Goal: Task Accomplishment & Management: Manage account settings

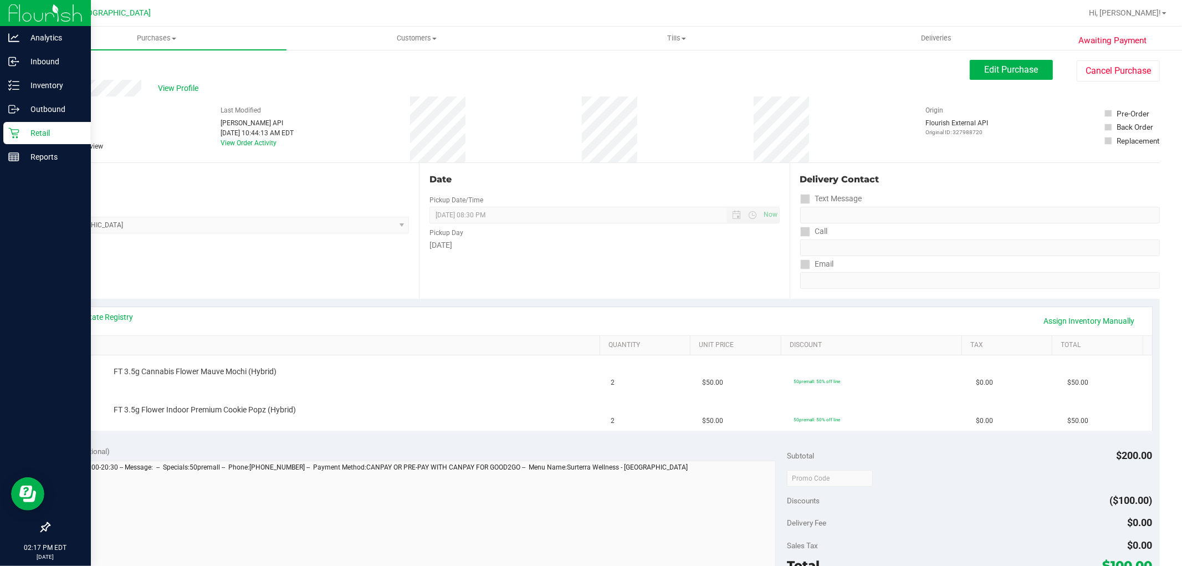
click at [14, 141] on div "Retail" at bounding box center [47, 133] width 88 height 22
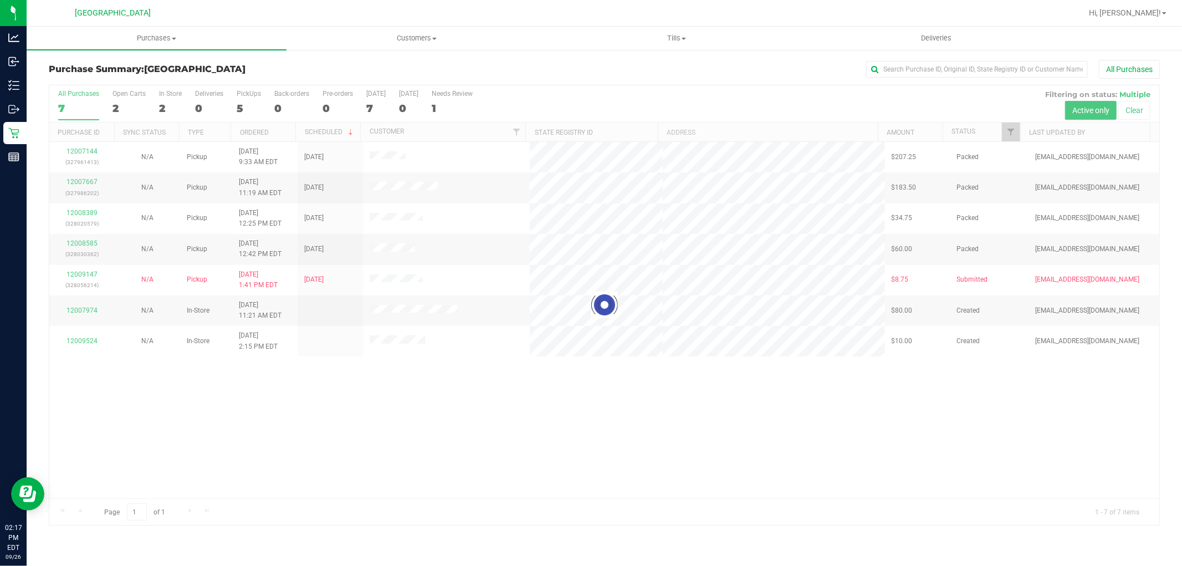
click at [91, 273] on div at bounding box center [604, 305] width 1110 height 440
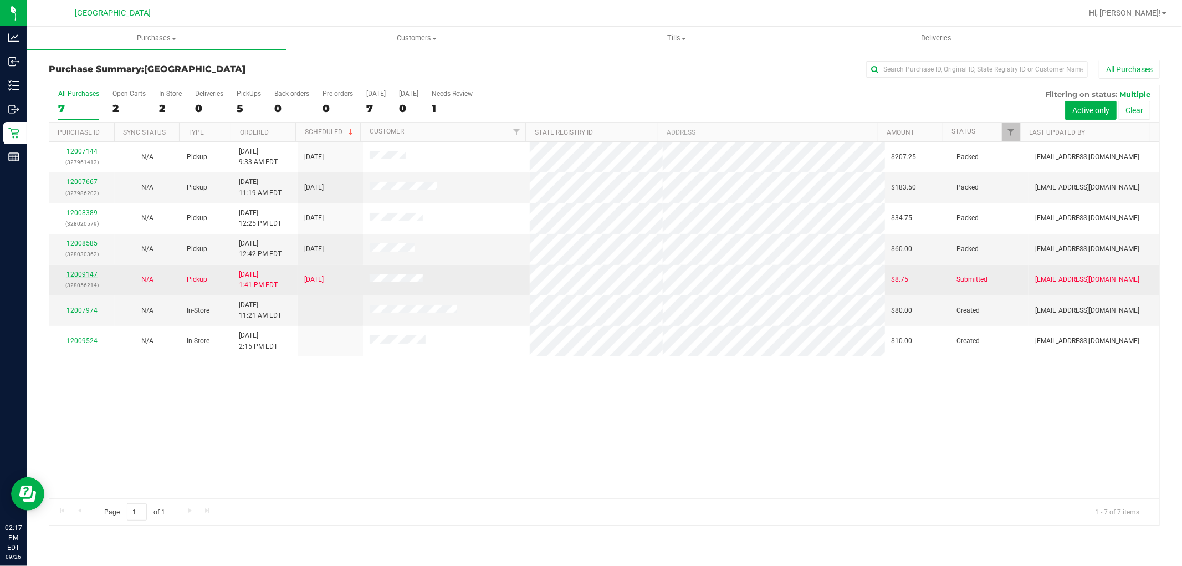
click at [90, 272] on link "12009147" at bounding box center [82, 274] width 31 height 8
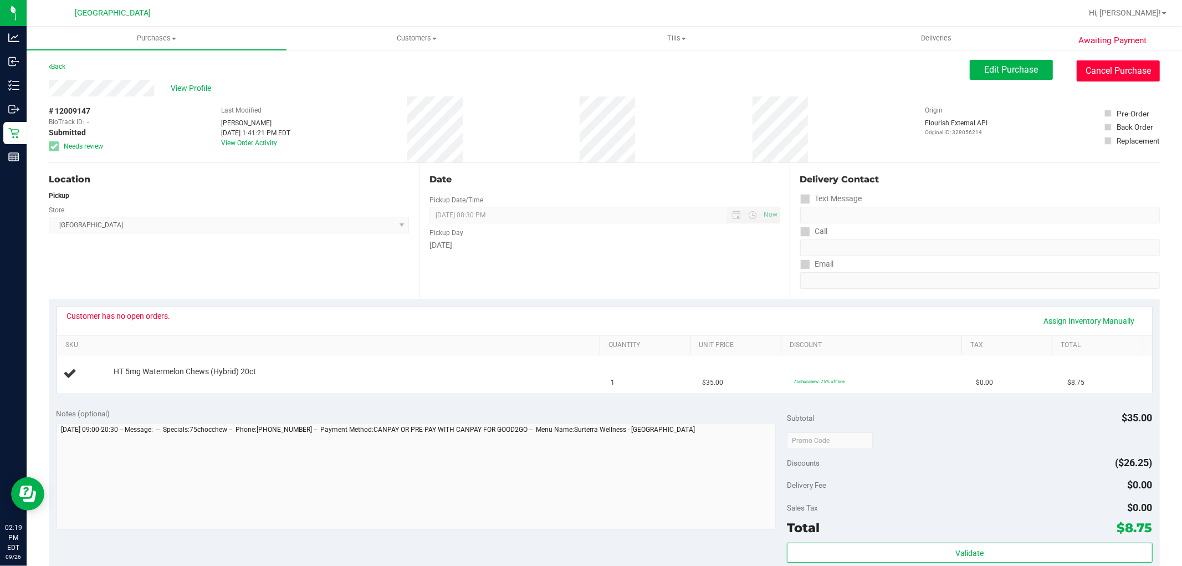
click at [1118, 62] on button "Cancel Purchase" at bounding box center [1118, 70] width 83 height 21
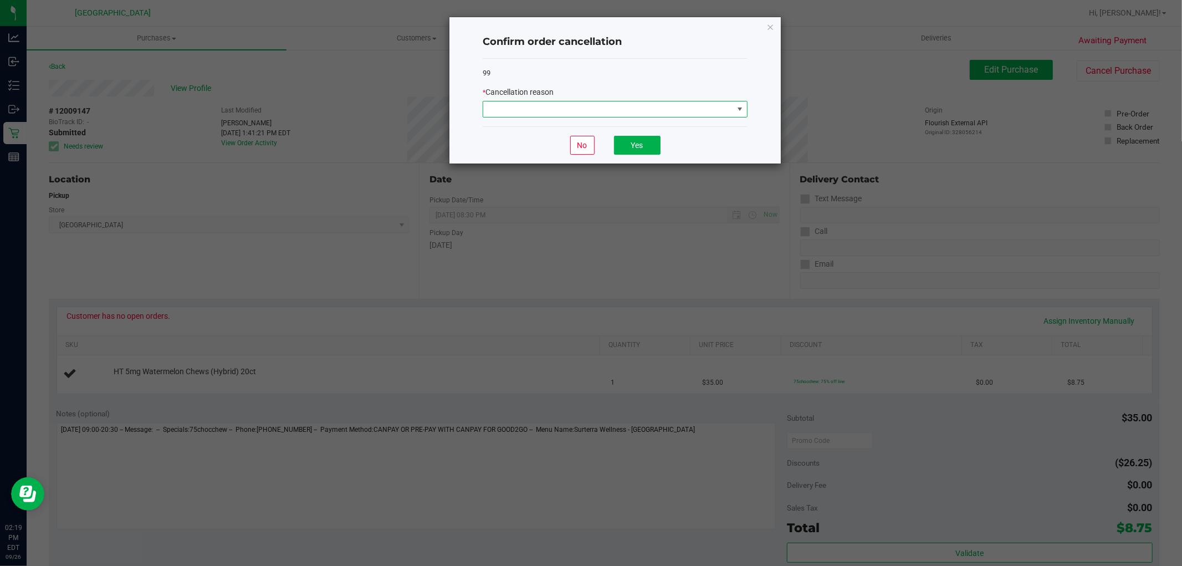
click at [502, 101] on span at bounding box center [615, 109] width 265 height 17
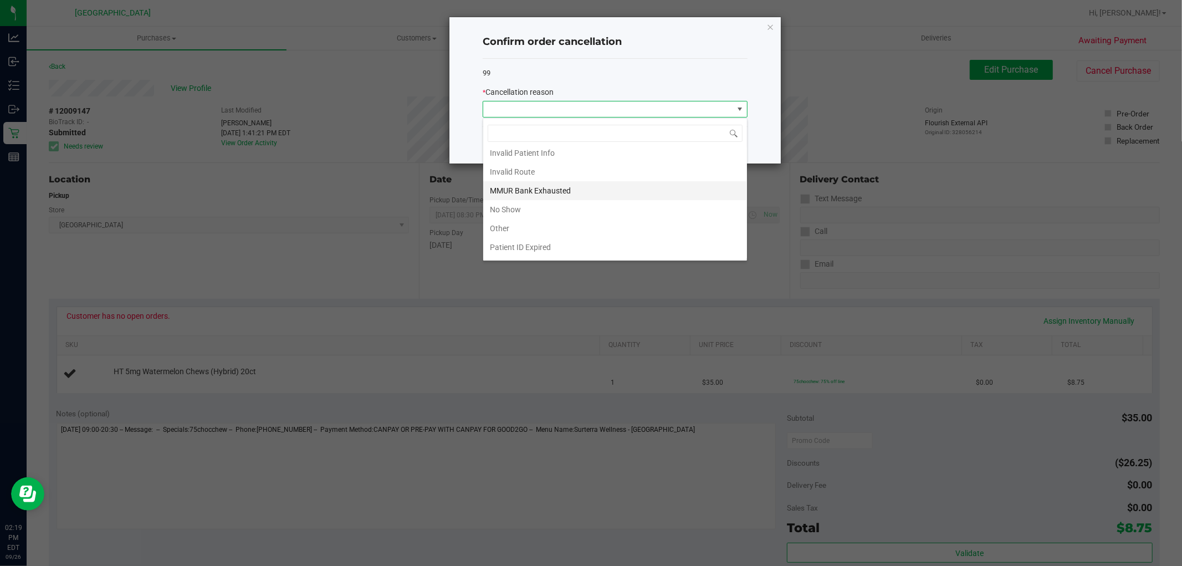
scroll to position [59, 0]
click at [530, 228] on li "Patient ID Expired" at bounding box center [615, 230] width 264 height 19
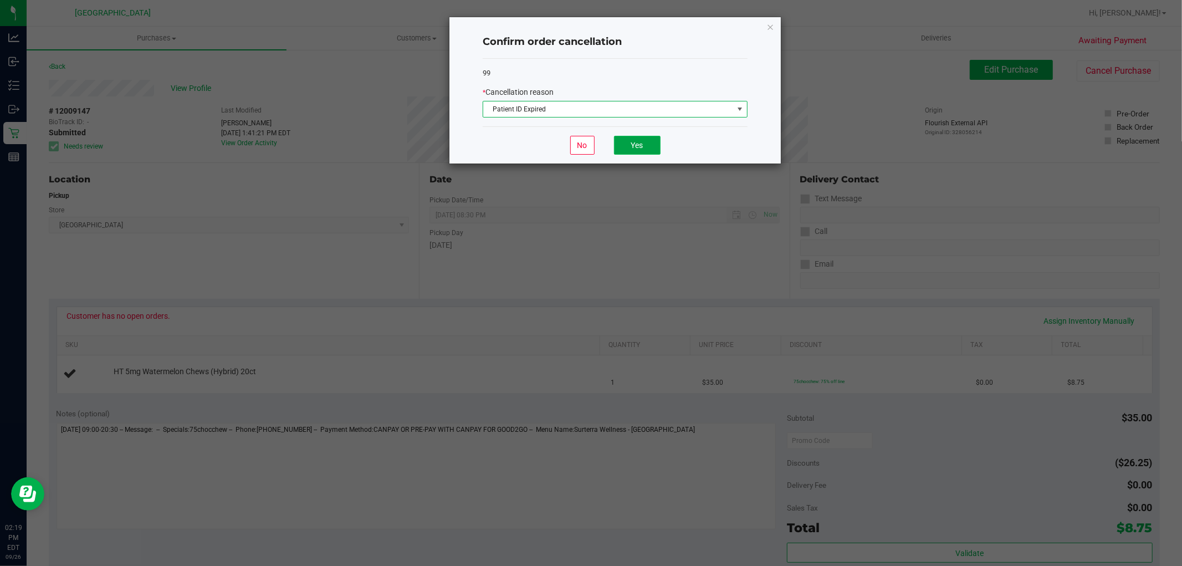
click at [641, 149] on button "Yes" at bounding box center [637, 145] width 47 height 19
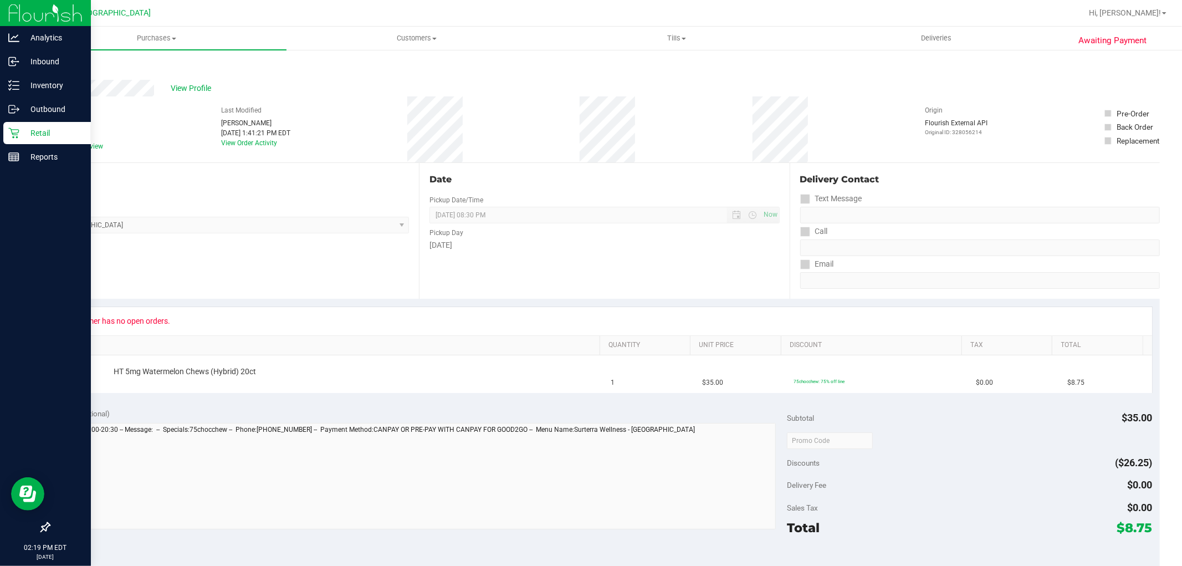
click at [12, 136] on icon at bounding box center [13, 132] width 11 height 11
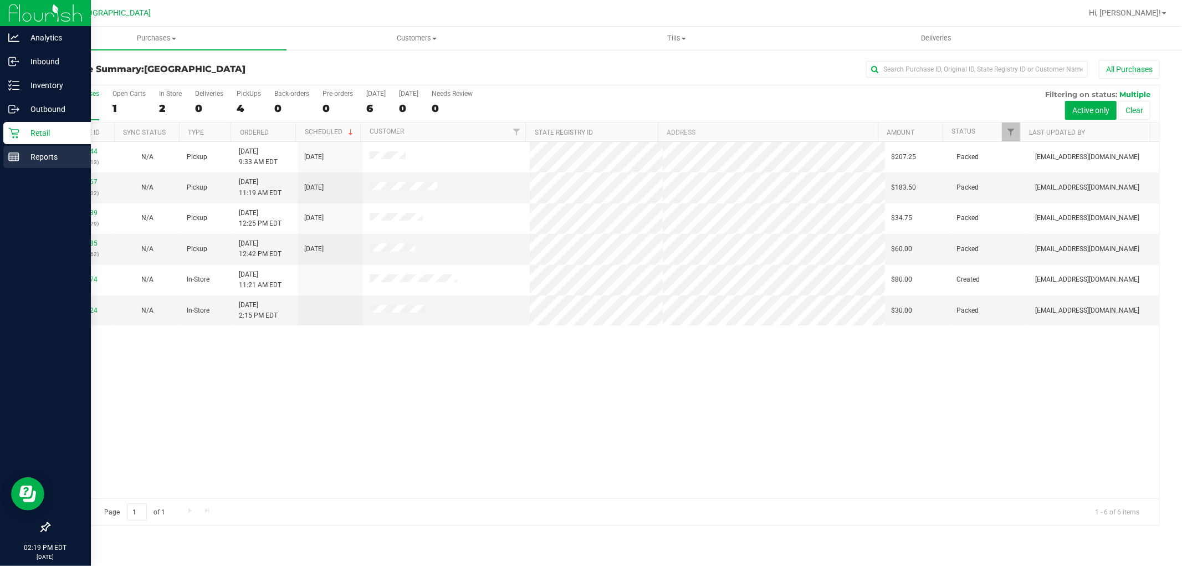
click at [15, 151] on icon at bounding box center [13, 156] width 11 height 11
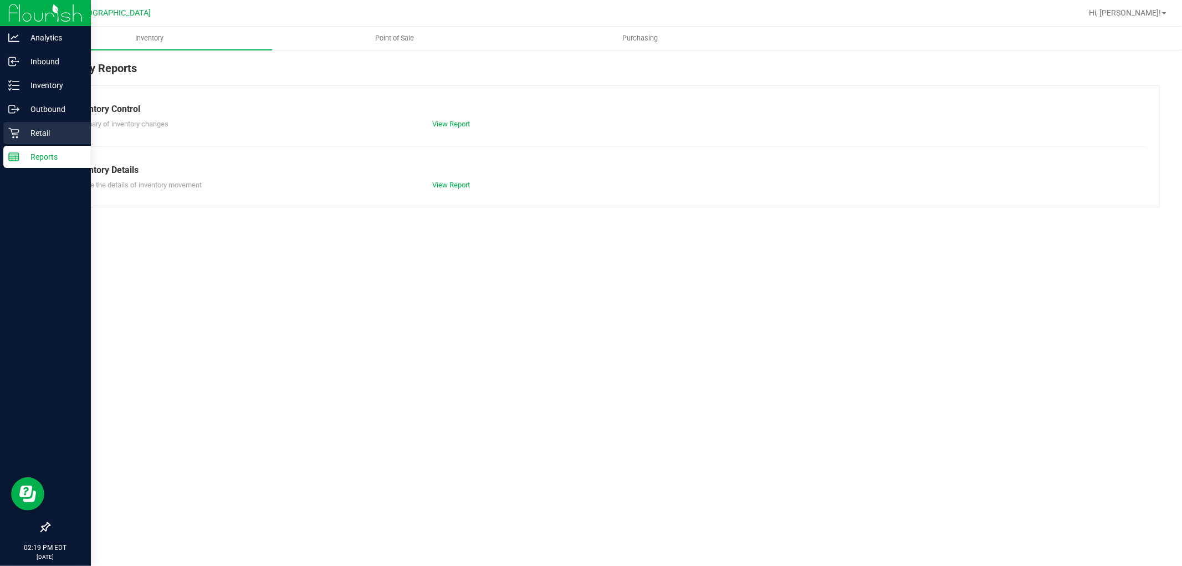
click at [17, 128] on icon at bounding box center [13, 132] width 11 height 11
